Goal: Find specific page/section: Locate item on page

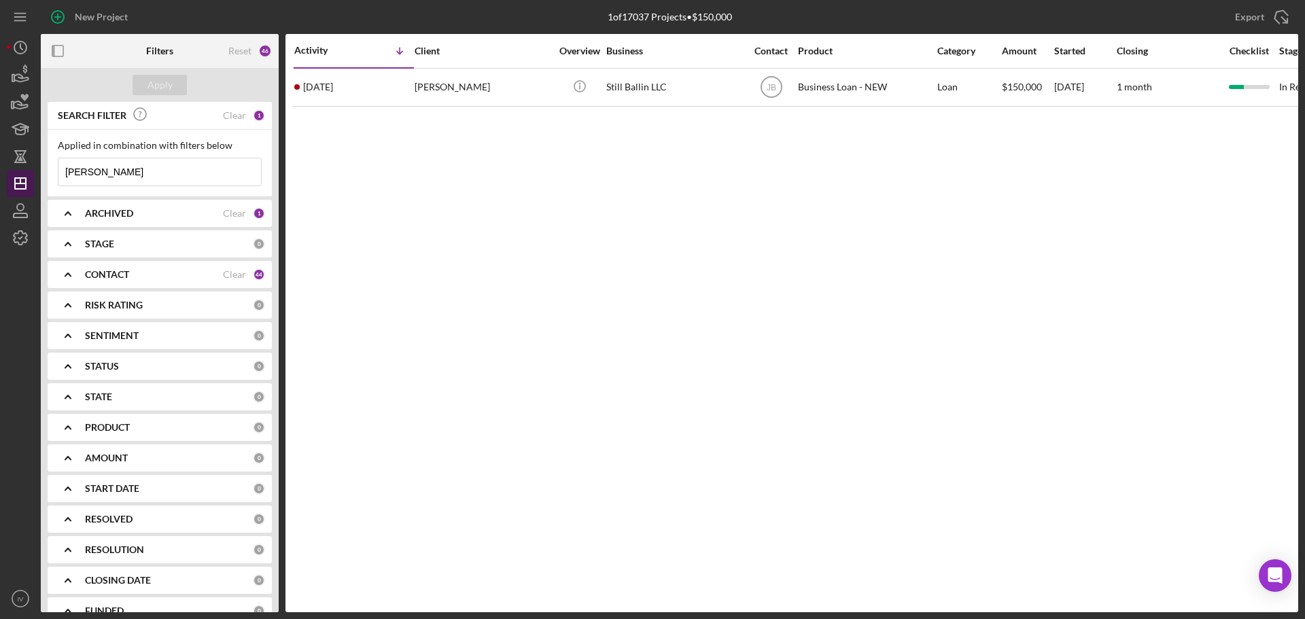
drag, startPoint x: 119, startPoint y: 171, endPoint x: 14, endPoint y: 174, distance: 105.4
click at [19, 173] on div "New Project 1 of 17037 Projects • $150,000 [PERSON_NAME] Export Icon/Export Fil…" at bounding box center [652, 306] width 1291 height 612
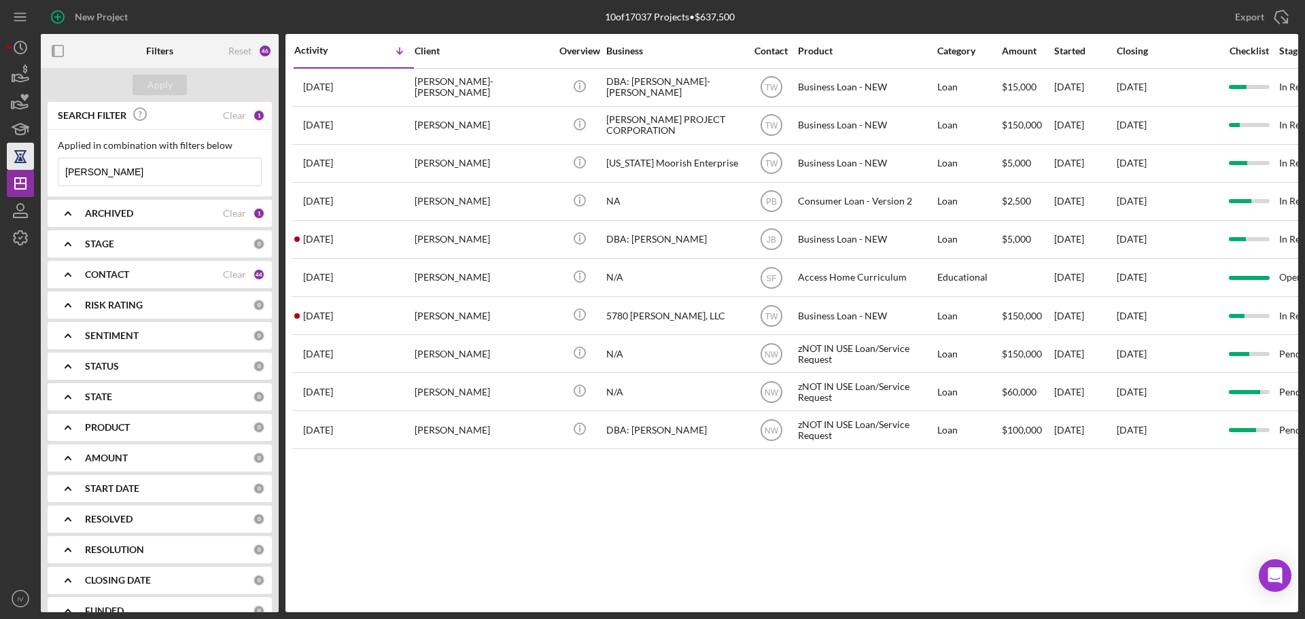
drag, startPoint x: 107, startPoint y: 170, endPoint x: 32, endPoint y: 164, distance: 74.9
click at [33, 164] on div "New Project 10 of 17037 Projects • $637,500 [PERSON_NAME] Export Icon/Export Fi…" at bounding box center [652, 306] width 1291 height 612
type input "[PERSON_NAME]"
